Goal: Task Accomplishment & Management: Manage account settings

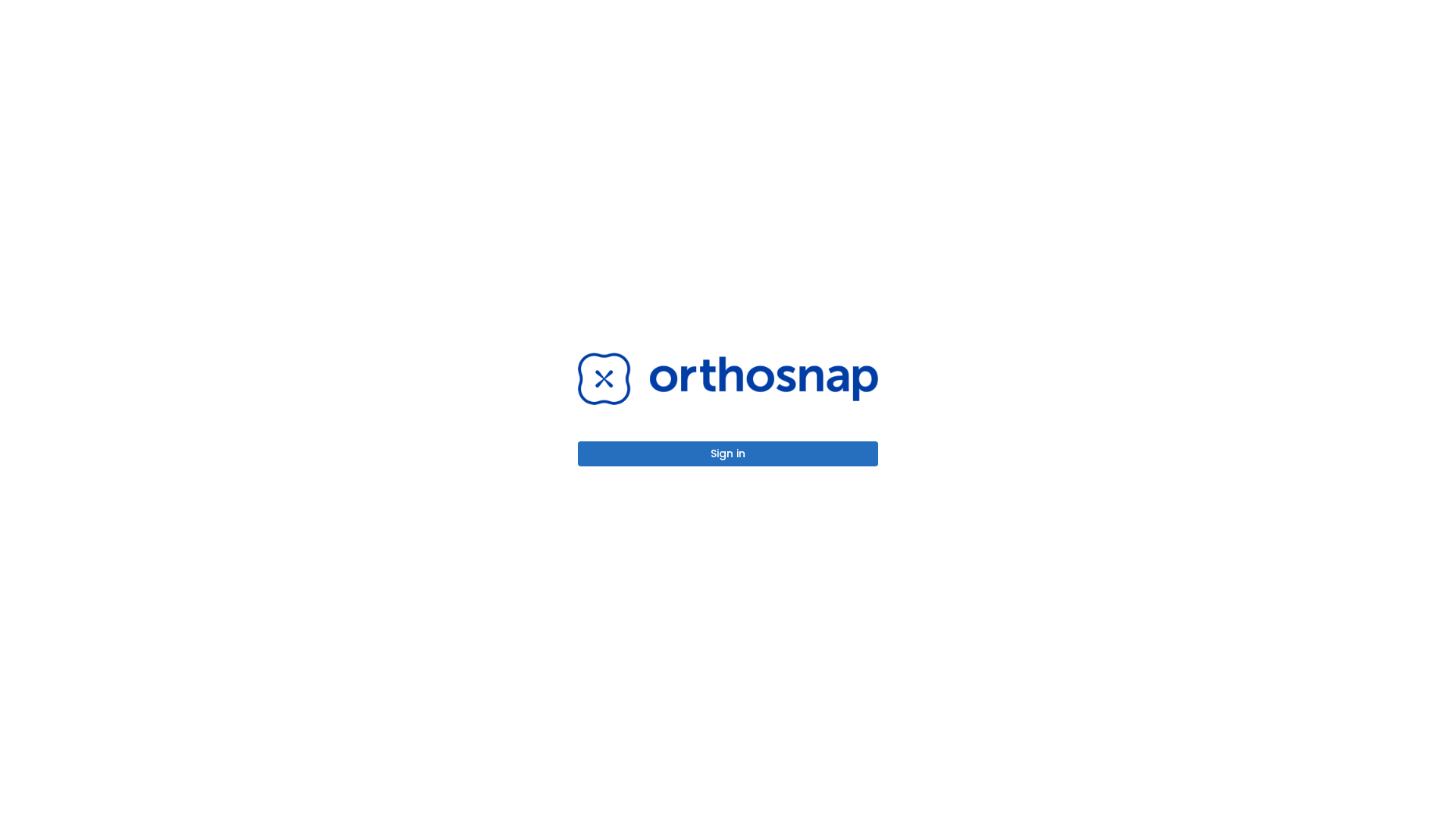
click at [728, 454] on button "Sign in" at bounding box center [728, 454] width 300 height 25
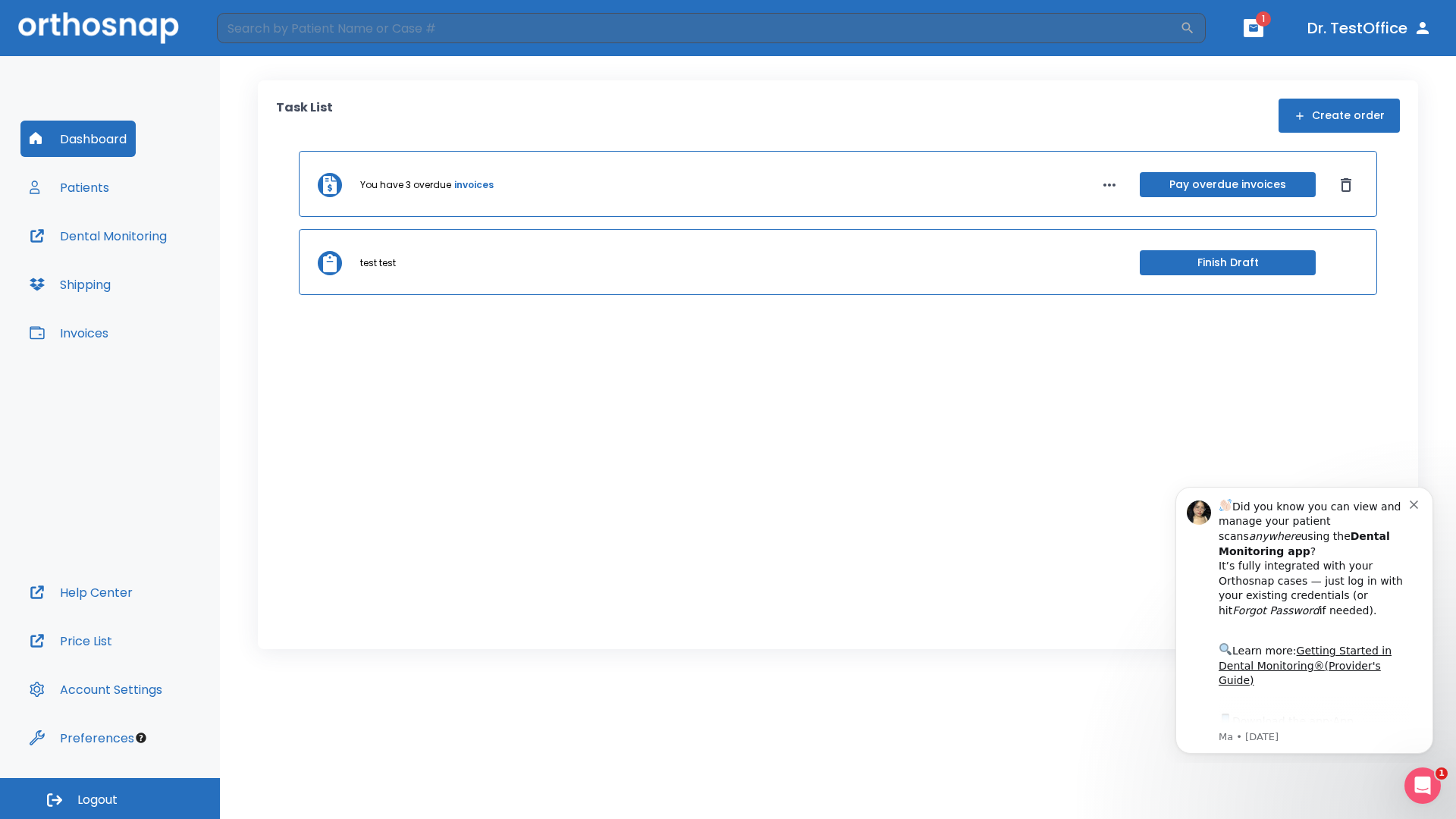
click at [110, 799] on span "Logout" at bounding box center [98, 800] width 41 height 17
